Goal: Information Seeking & Learning: Learn about a topic

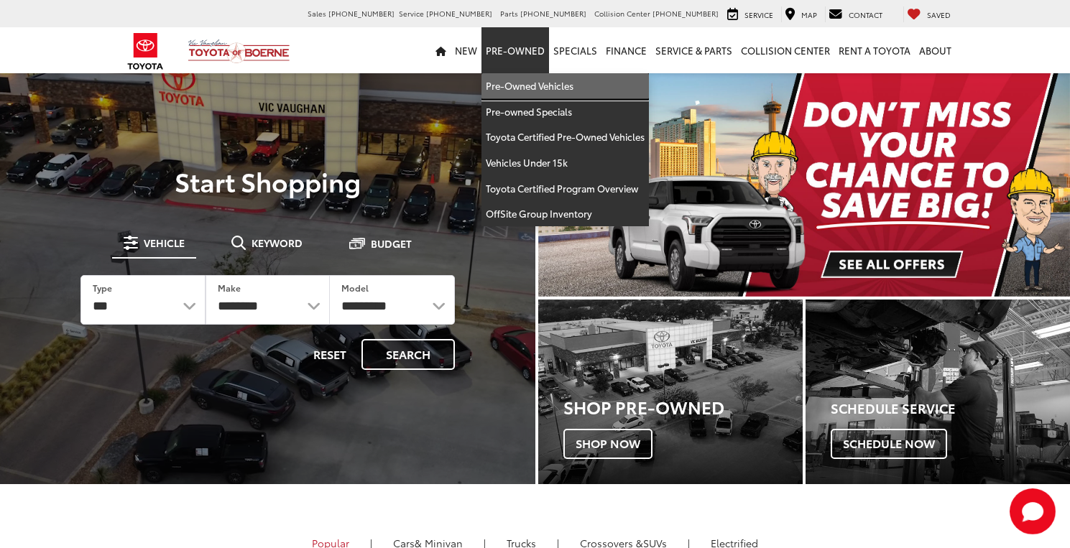
click at [545, 78] on link "Pre-Owned Vehicles" at bounding box center [564, 86] width 167 height 26
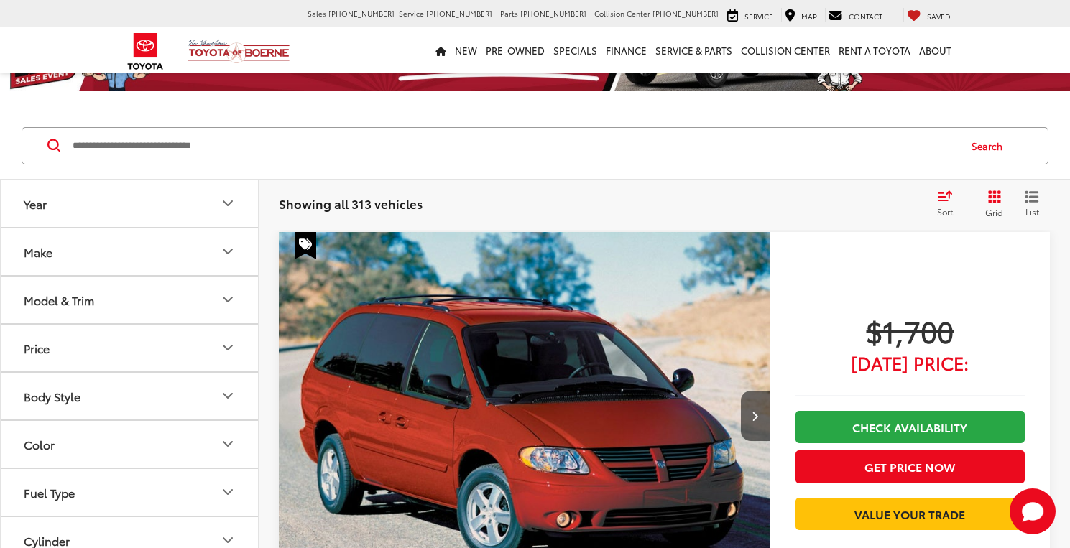
scroll to position [287, 0]
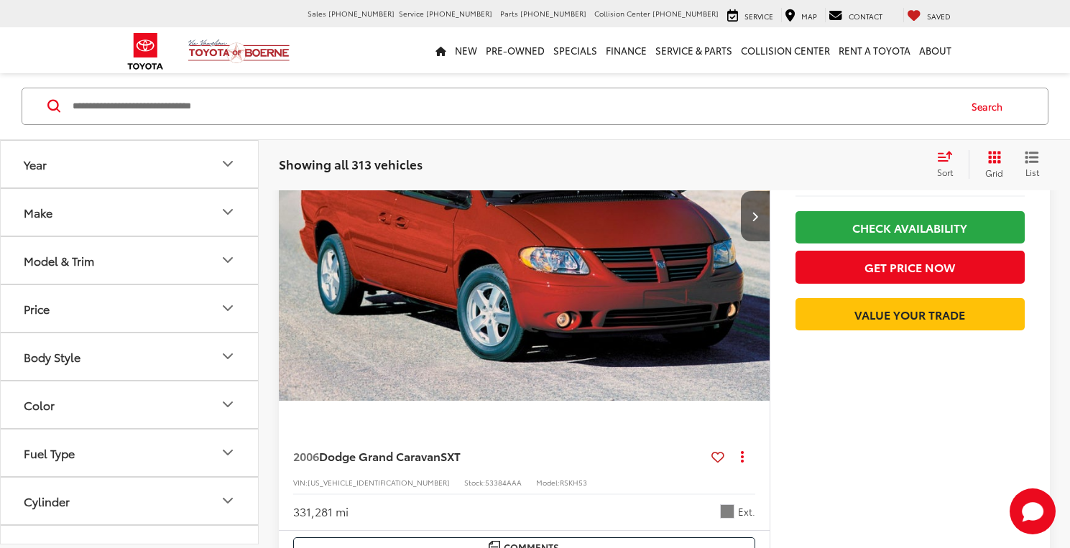
click at [108, 267] on button "Model & Trim" at bounding box center [130, 260] width 259 height 47
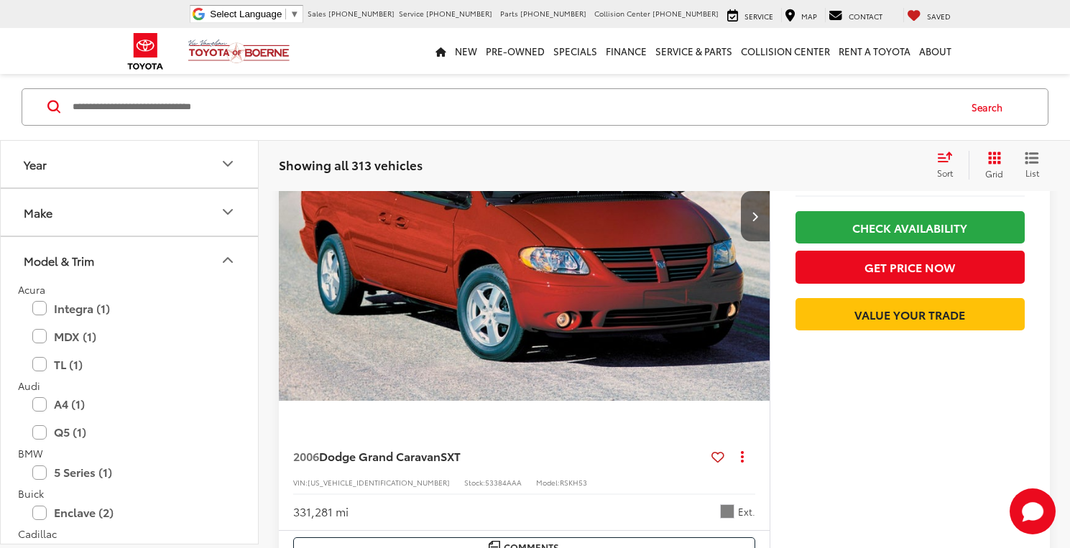
click at [106, 267] on button "Model & Trim" at bounding box center [130, 260] width 259 height 47
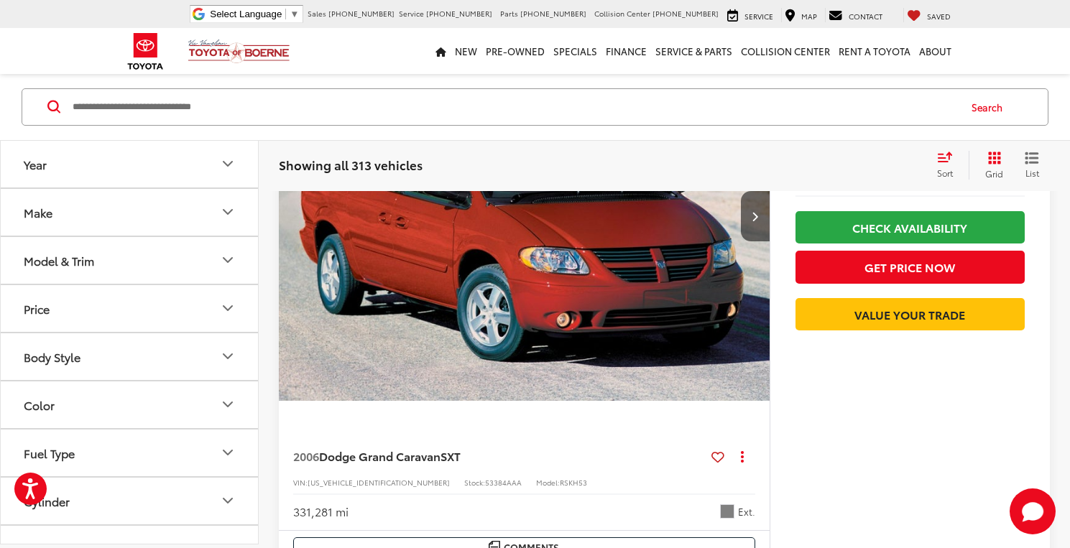
scroll to position [0, 0]
click at [111, 320] on button "Price" at bounding box center [130, 308] width 259 height 47
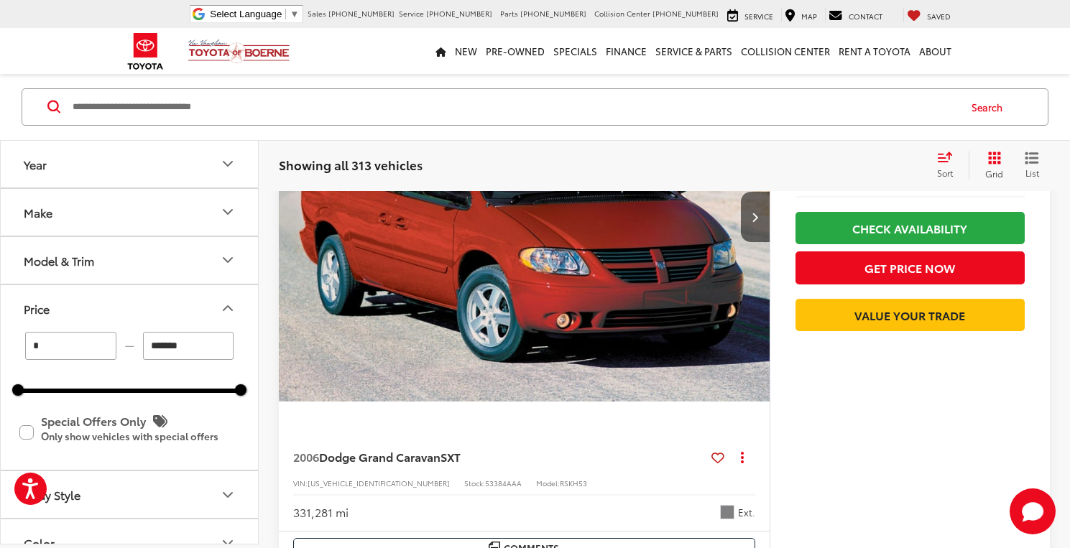
drag, startPoint x: 141, startPoint y: 242, endPoint x: 135, endPoint y: 231, distance: 12.9
click at [141, 243] on button "Model & Trim" at bounding box center [130, 260] width 259 height 47
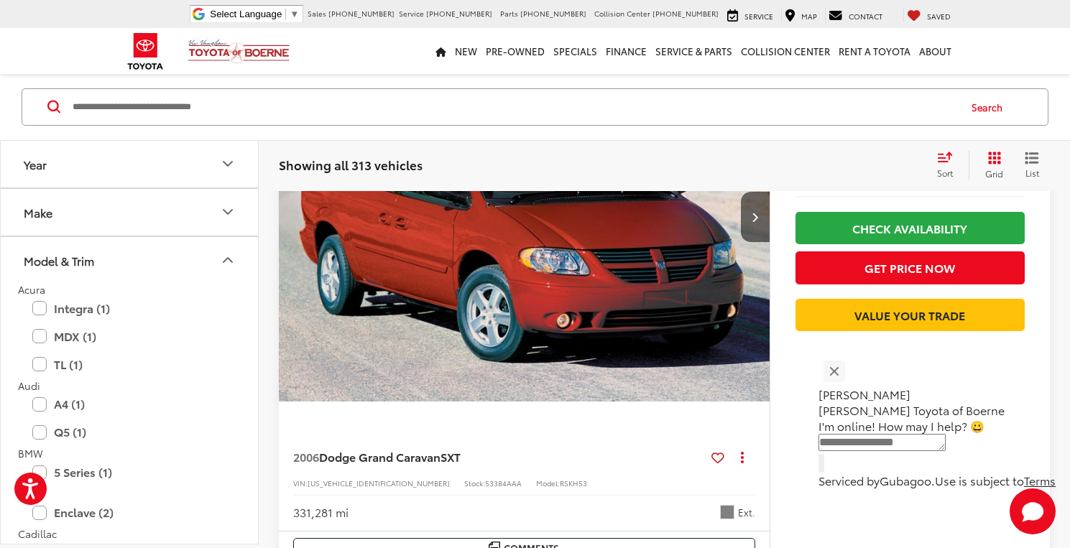
click at [168, 101] on input "Search by Make, Model, or Keyword" at bounding box center [514, 107] width 887 height 34
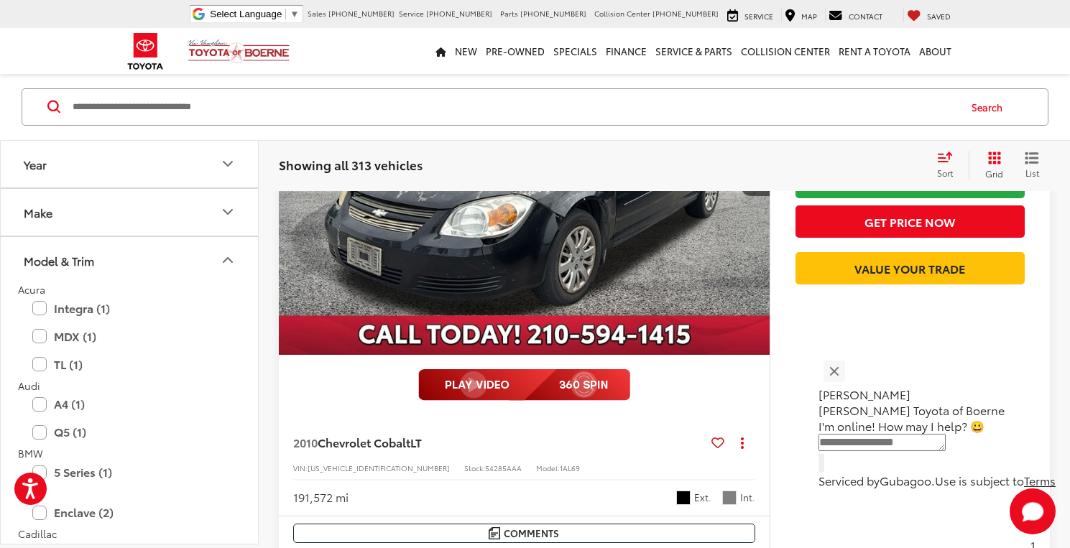
click at [862, 371] on div "[PERSON_NAME] [PERSON_NAME] Toyota of Boerne" at bounding box center [936, 387] width 237 height 63
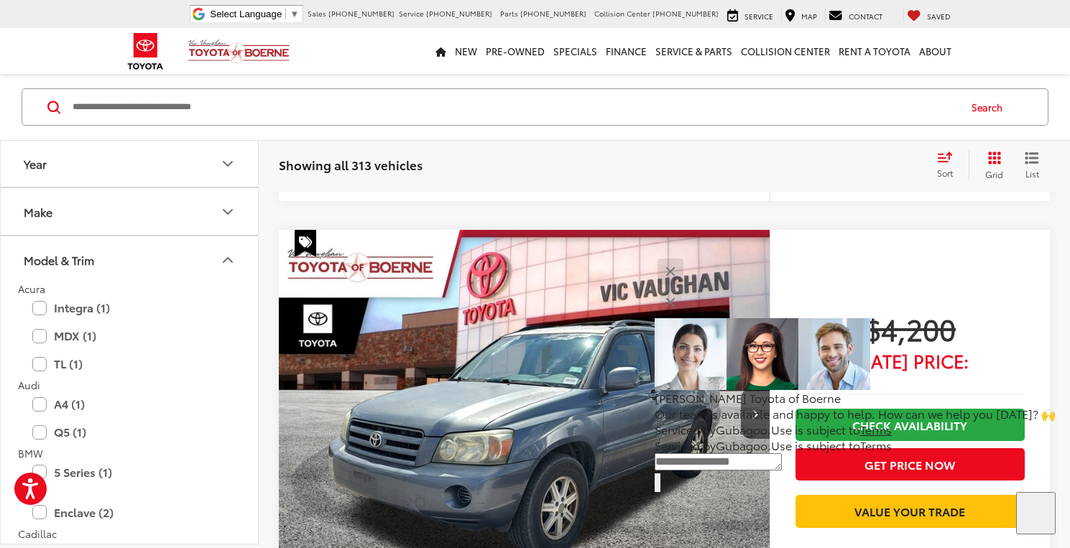
click at [686, 287] on button "Close" at bounding box center [670, 272] width 31 height 31
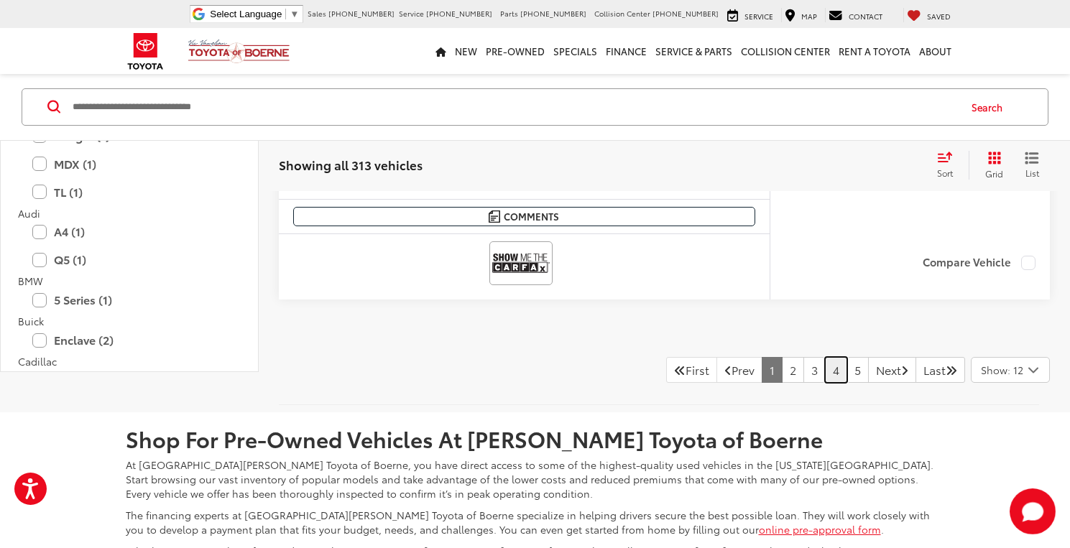
click at [826, 379] on link "4" at bounding box center [836, 370] width 22 height 26
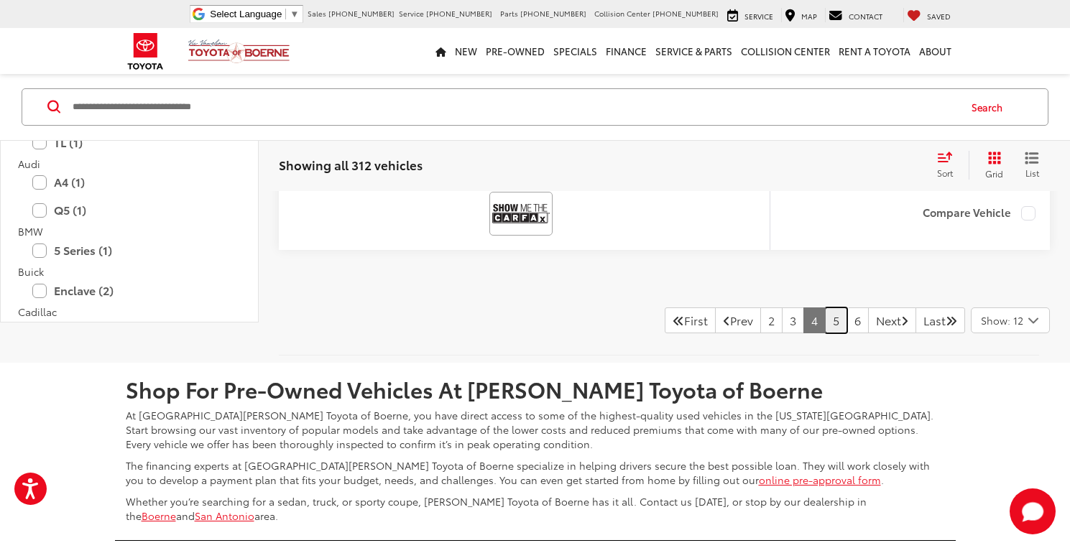
scroll to position [7959, 0]
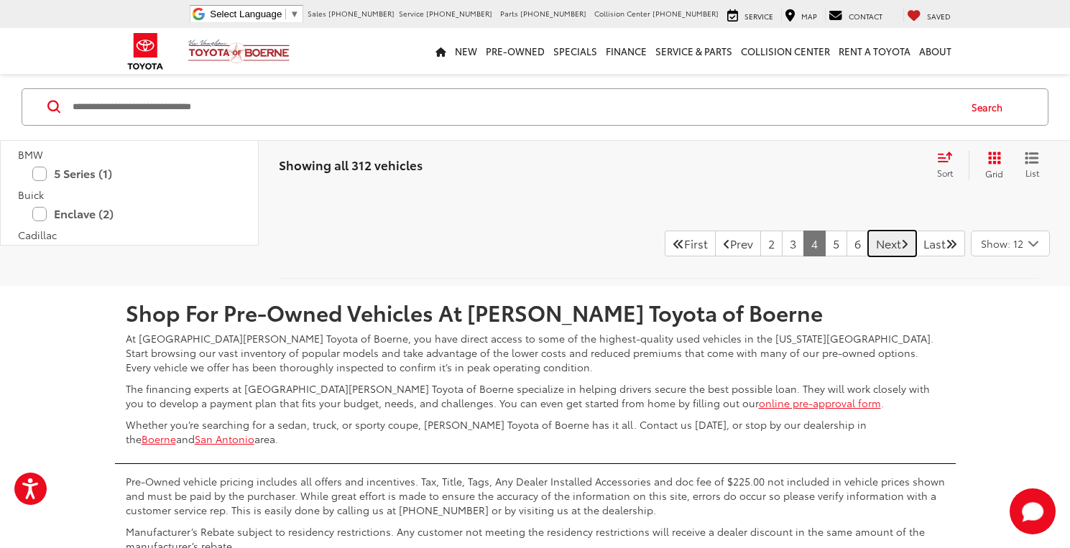
click at [868, 245] on link "Next" at bounding box center [892, 244] width 48 height 26
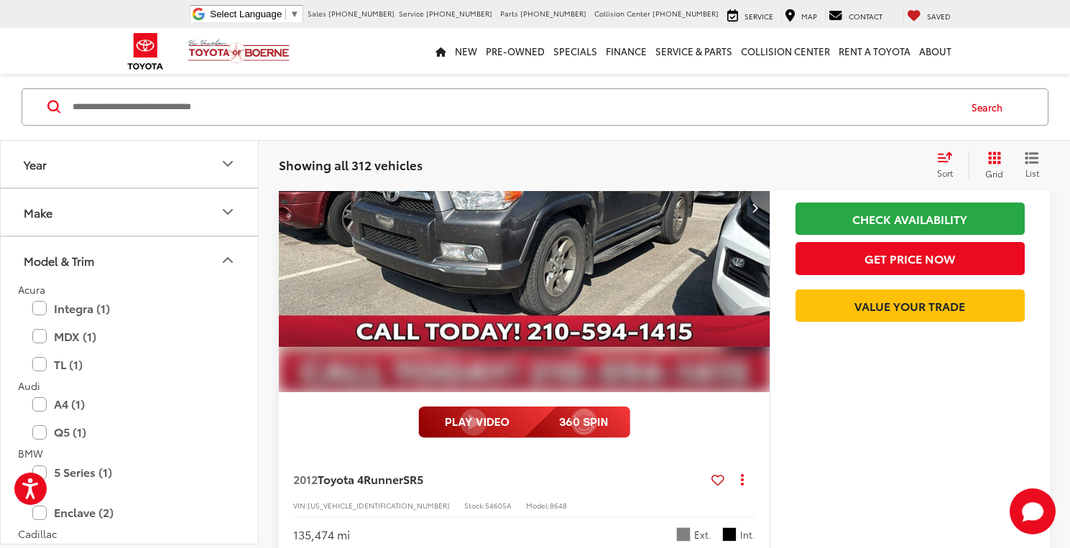
scroll to position [6881, 0]
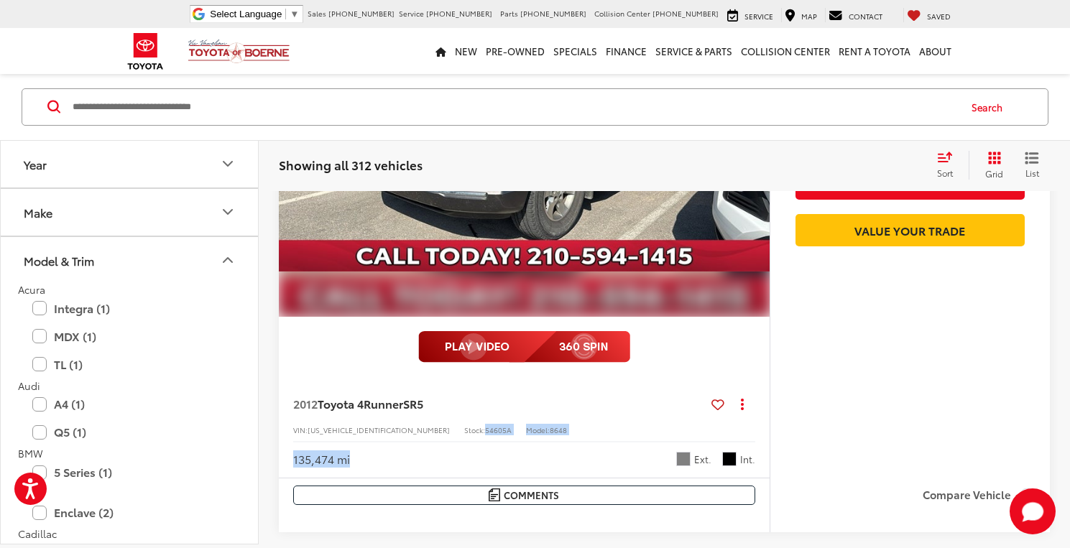
drag, startPoint x: 416, startPoint y: 433, endPoint x: 464, endPoint y: 440, distance: 48.6
click at [464, 440] on div "2012 Toyota 4Runner SR5 Copy Link Share Print View Details VIN: [US_VEHICLE_IDE…" at bounding box center [524, 427] width 491 height 101
click at [687, 428] on div "VIN: [US_VEHICLE_IDENTIFICATION_NUMBER] Stock: 54605A Model: 8648" at bounding box center [524, 429] width 462 height 10
drag, startPoint x: 440, startPoint y: 434, endPoint x: 390, endPoint y: 428, distance: 49.9
click at [390, 428] on div "VIN: [US_VEHICLE_IDENTIFICATION_NUMBER] Stock: 54605A Model: 8648" at bounding box center [524, 429] width 462 height 10
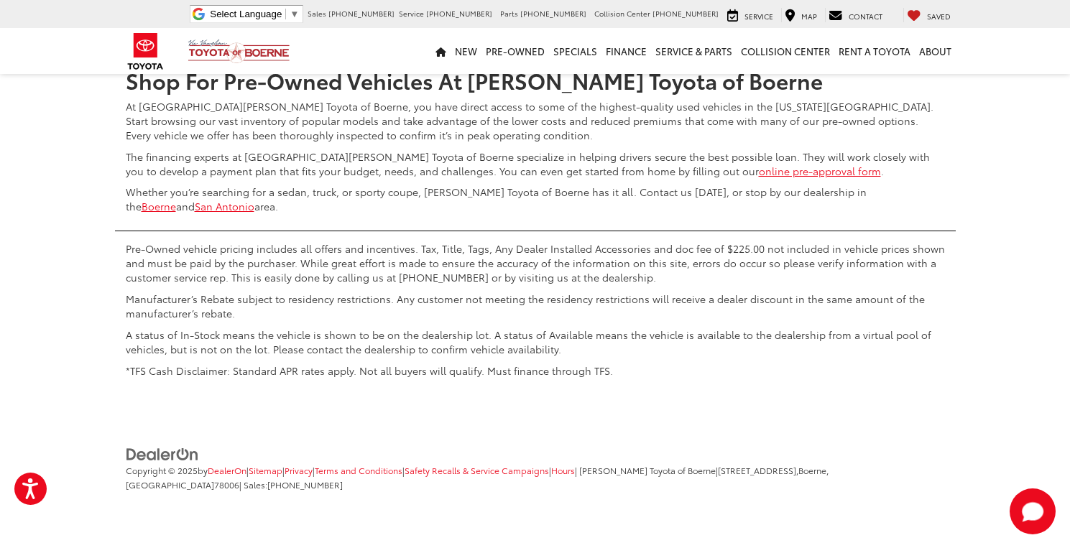
scroll to position [7916, 0]
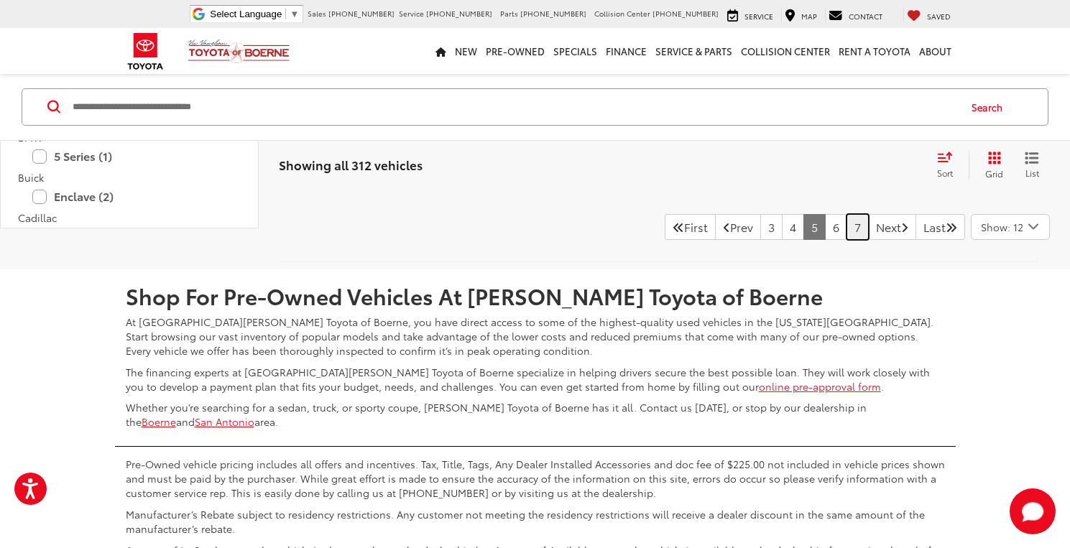
click at [847, 231] on link "7" at bounding box center [858, 227] width 22 height 26
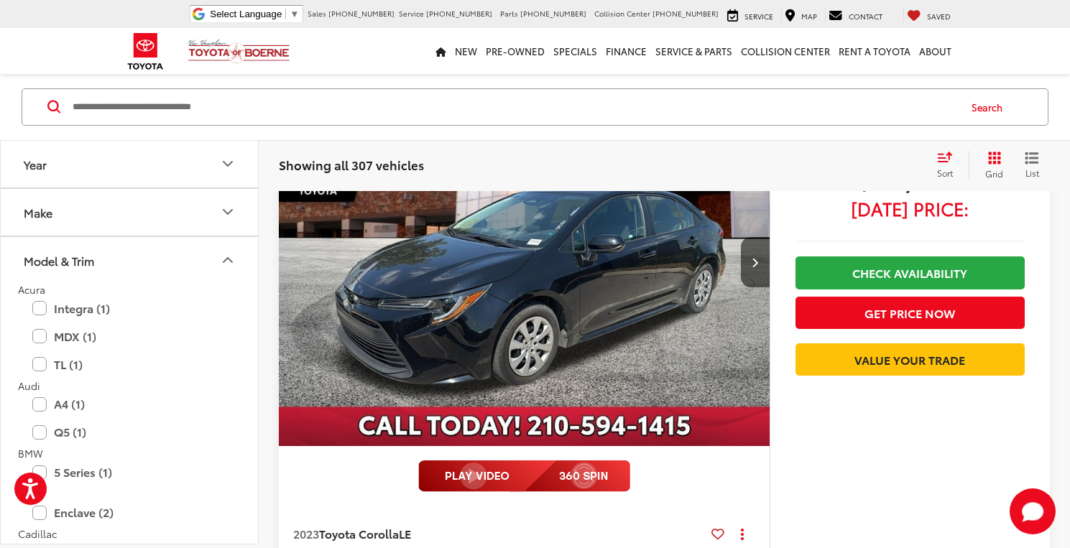
scroll to position [7959, 0]
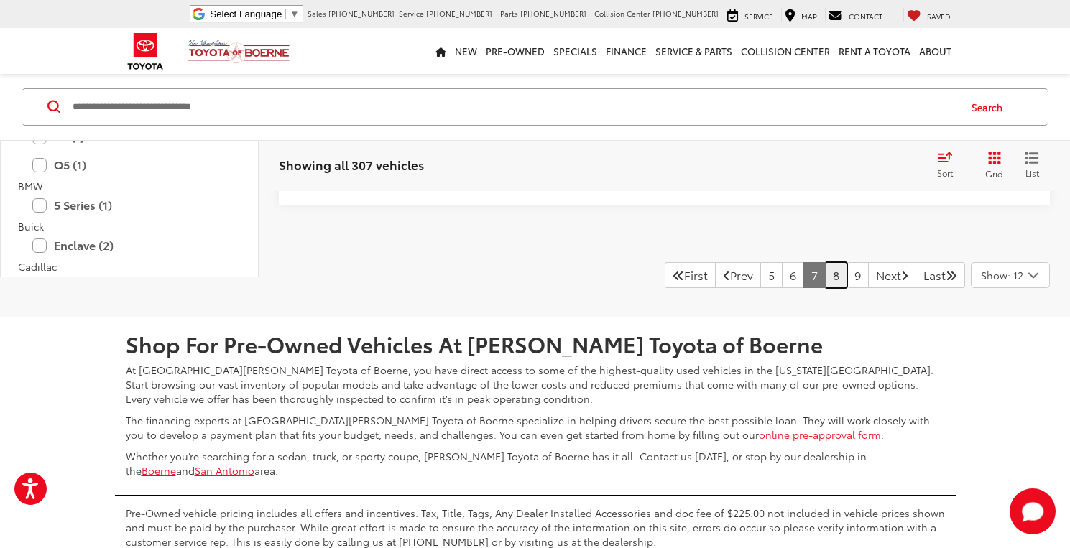
drag, startPoint x: 816, startPoint y: 282, endPoint x: 808, endPoint y: 305, distance: 24.6
click at [825, 282] on link "8" at bounding box center [836, 275] width 22 height 26
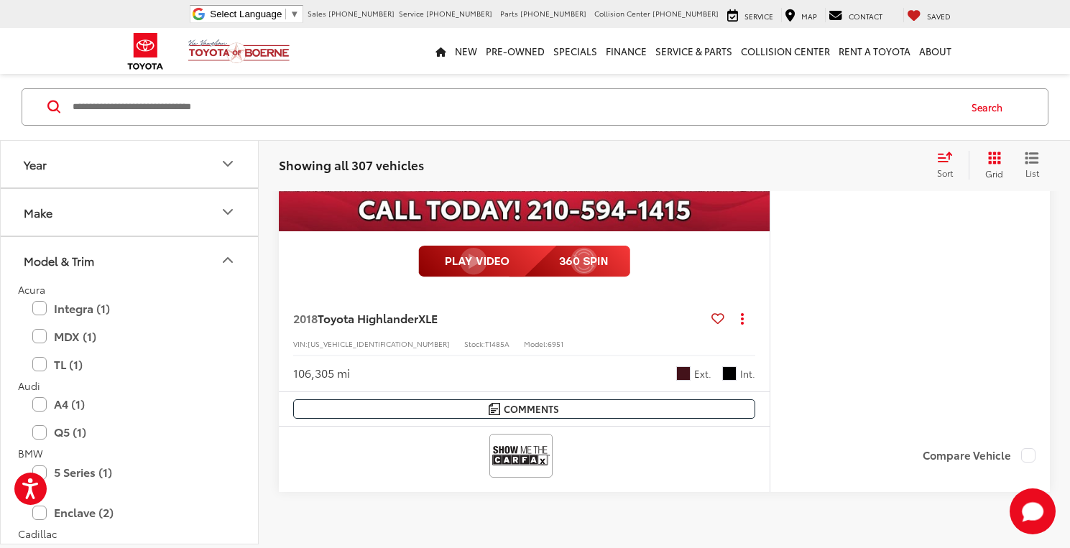
scroll to position [7744, 0]
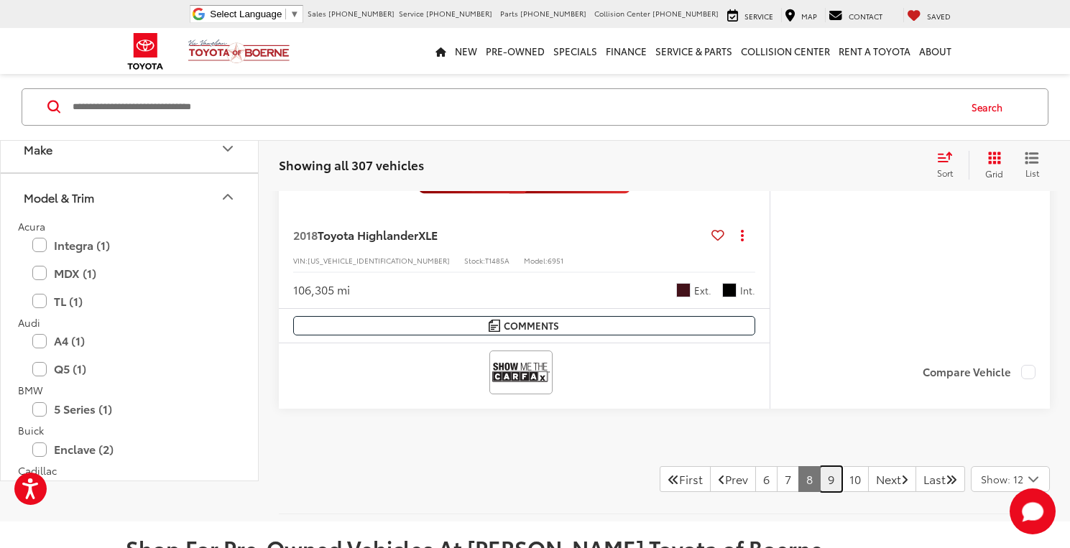
click at [820, 485] on link "9" at bounding box center [831, 479] width 22 height 26
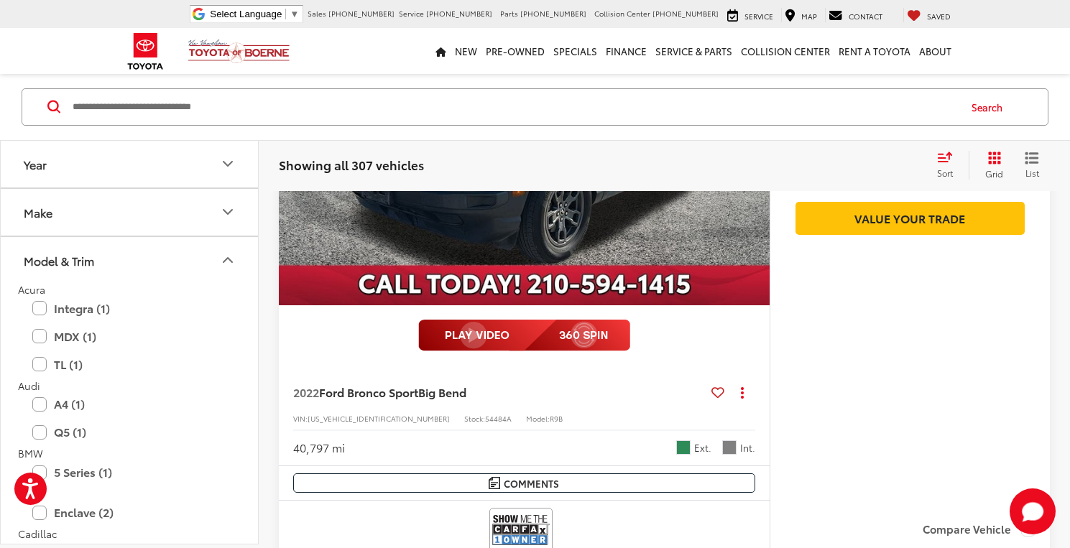
scroll to position [5085, 0]
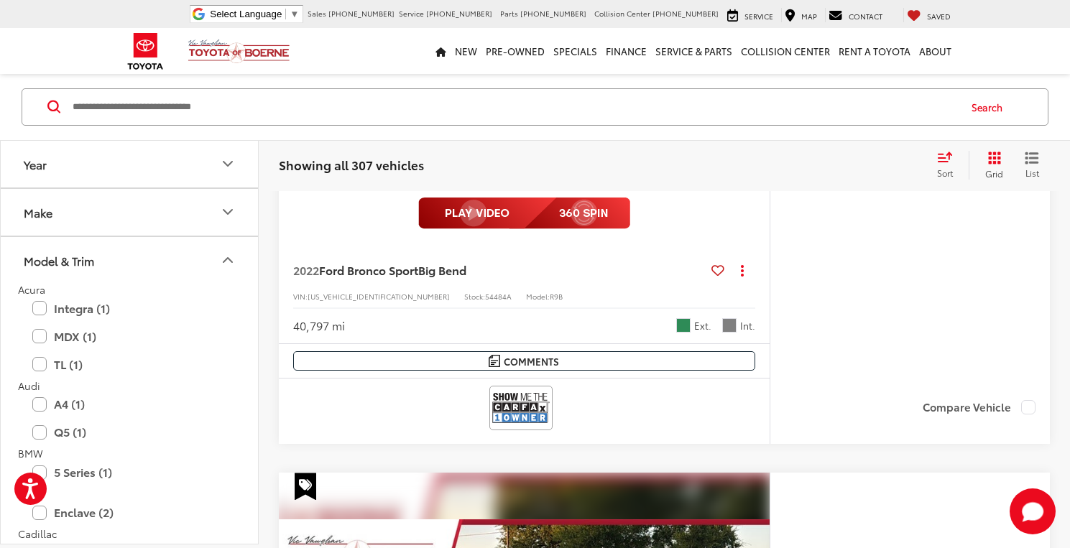
click at [386, 98] on input "Search by Make, Model, or Keyword" at bounding box center [514, 107] width 887 height 34
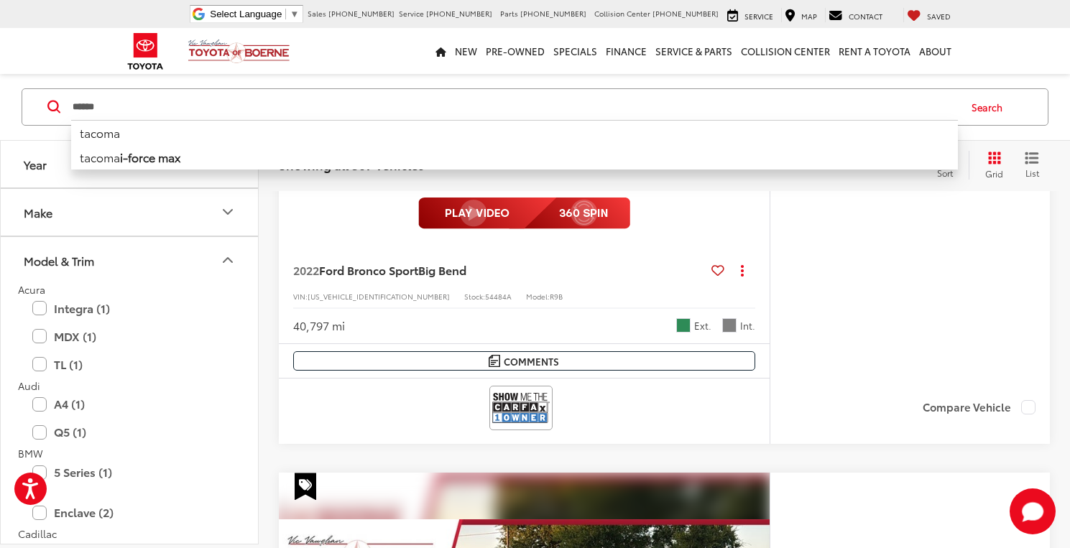
type input "******"
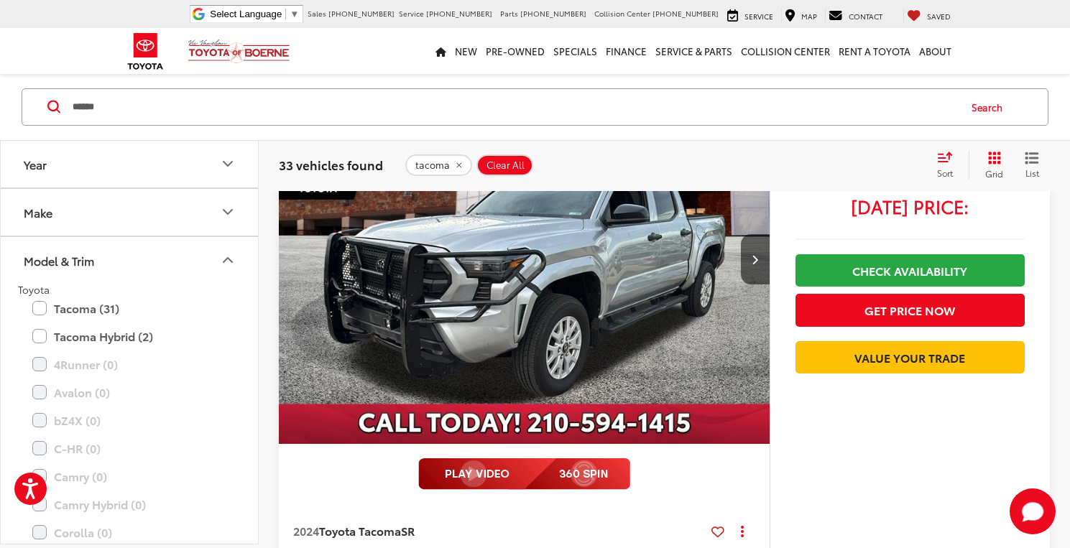
scroll to position [270, 0]
